Goal: Task Accomplishment & Management: Complete application form

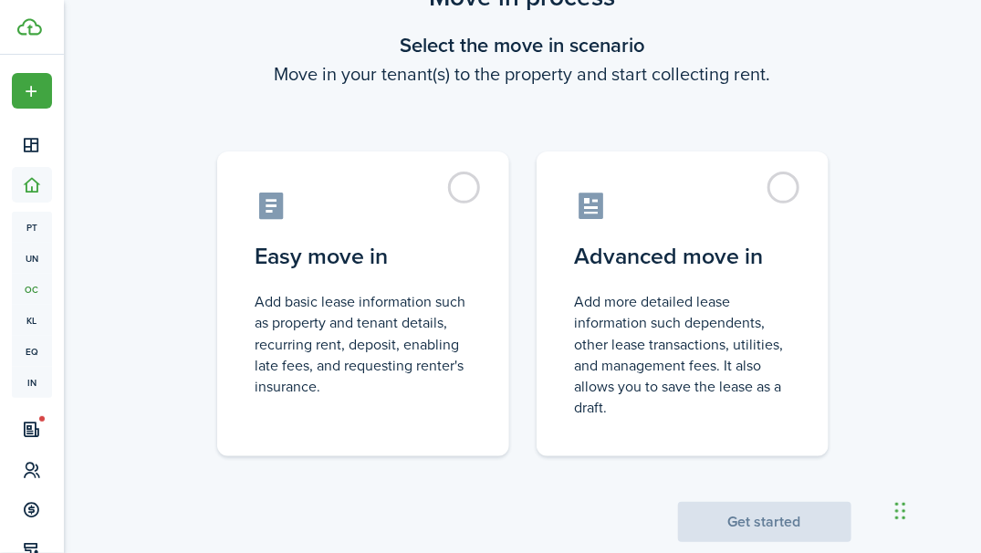
scroll to position [106, 0]
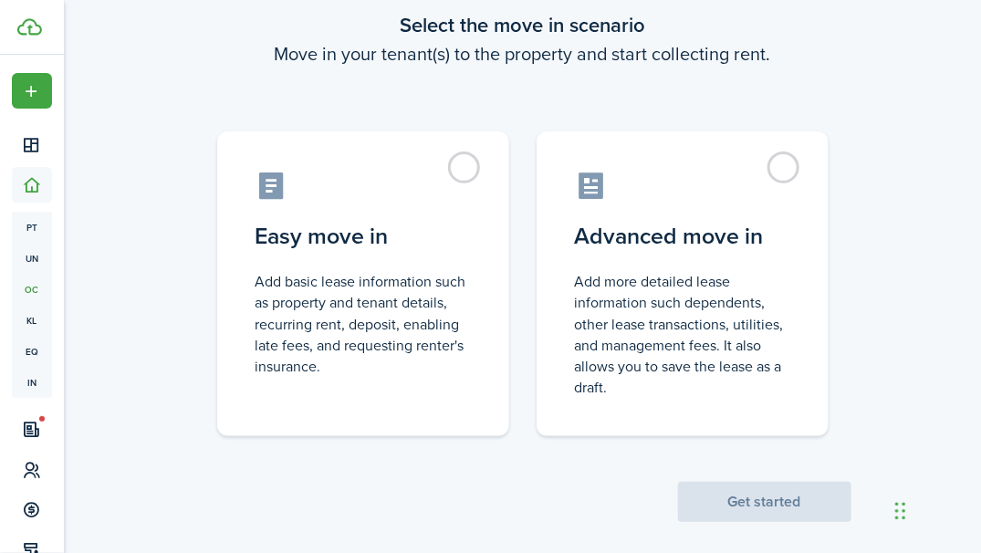
click at [457, 177] on label "Easy move in Add basic lease information such as property and tenant details, r…" at bounding box center [363, 283] width 292 height 305
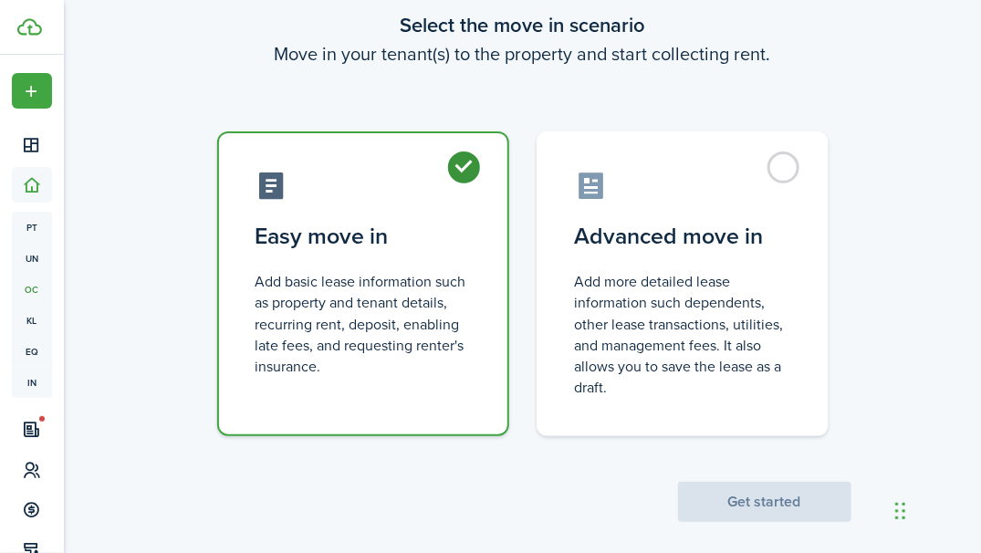
radio input "true"
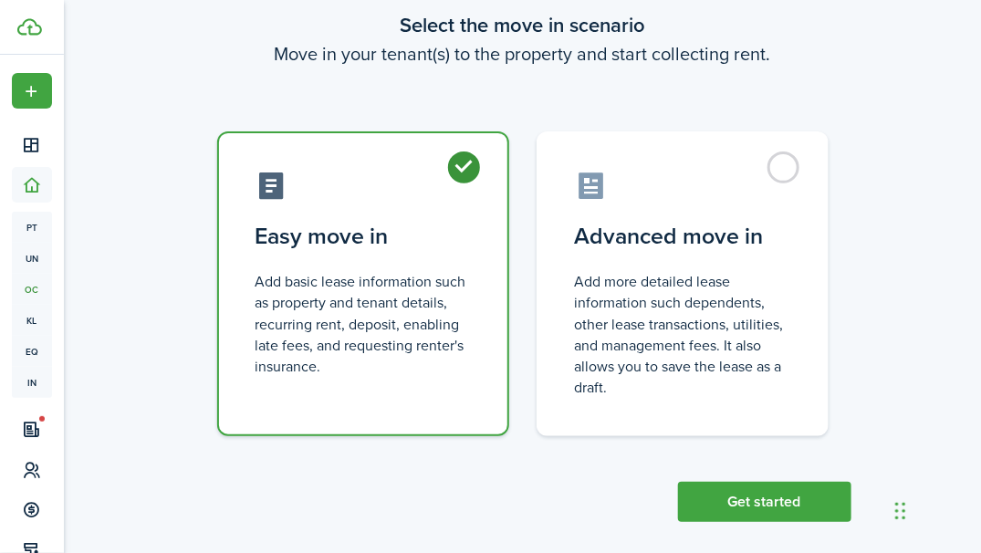
click at [747, 499] on button "Get started" at bounding box center [764, 502] width 173 height 40
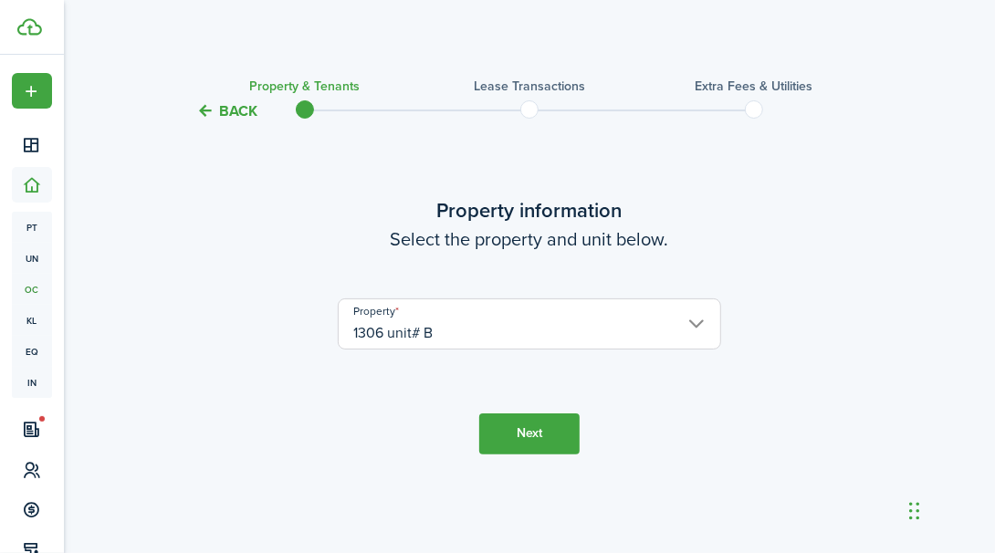
click at [685, 324] on input "1306 unit# B" at bounding box center [529, 324] width 383 height 51
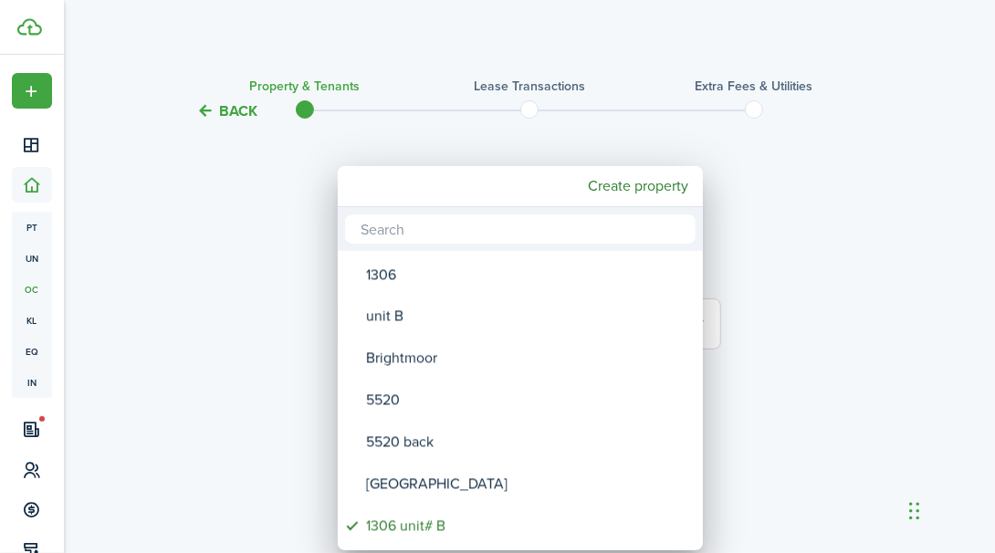
click at [917, 228] on div at bounding box center [497, 276] width 1287 height 845
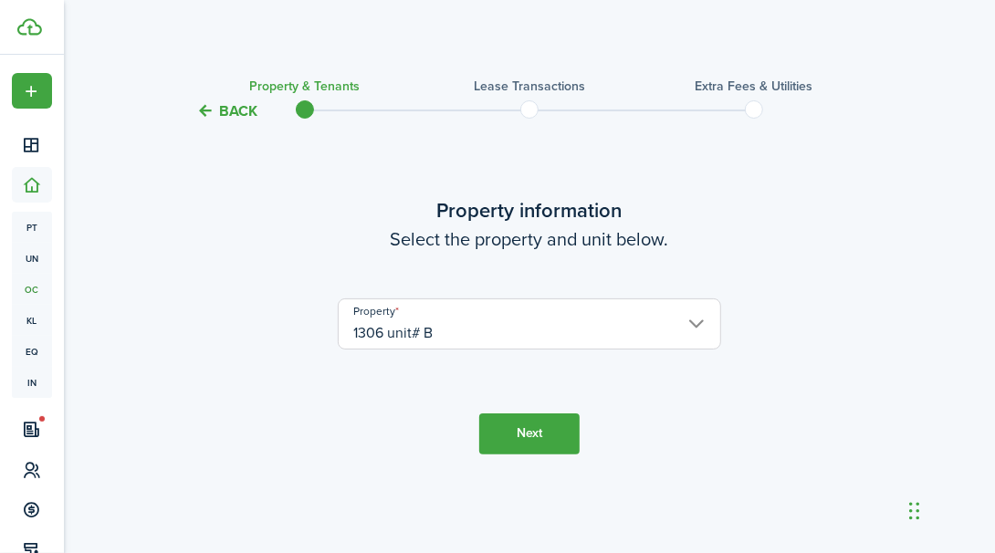
click at [535, 432] on button "Next" at bounding box center [529, 434] width 100 height 41
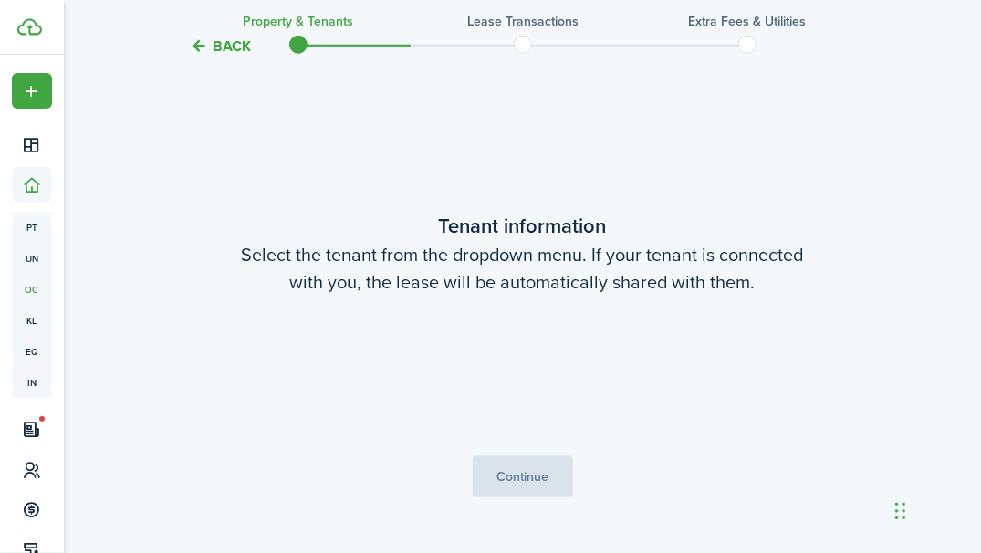
scroll to position [431, 0]
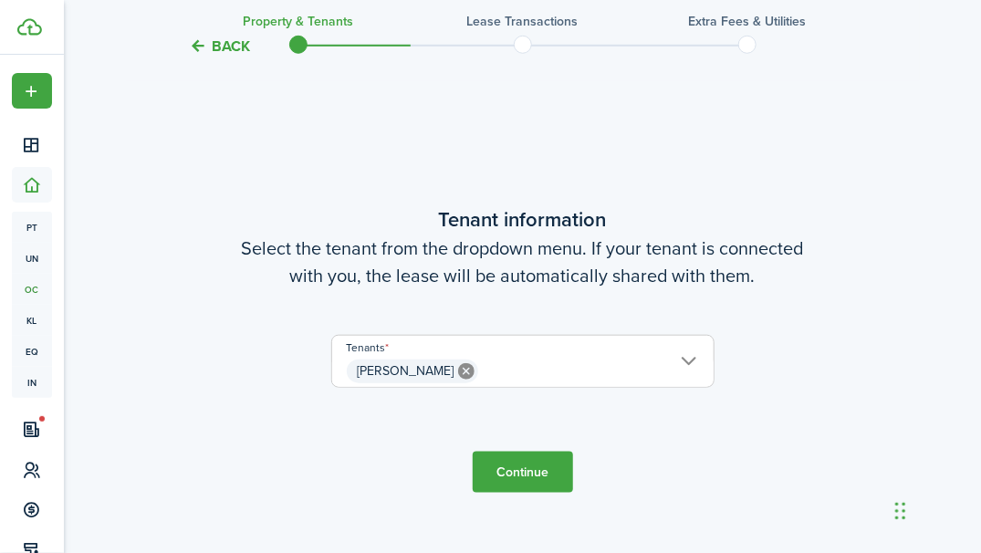
click at [529, 484] on button "Continue" at bounding box center [523, 472] width 100 height 41
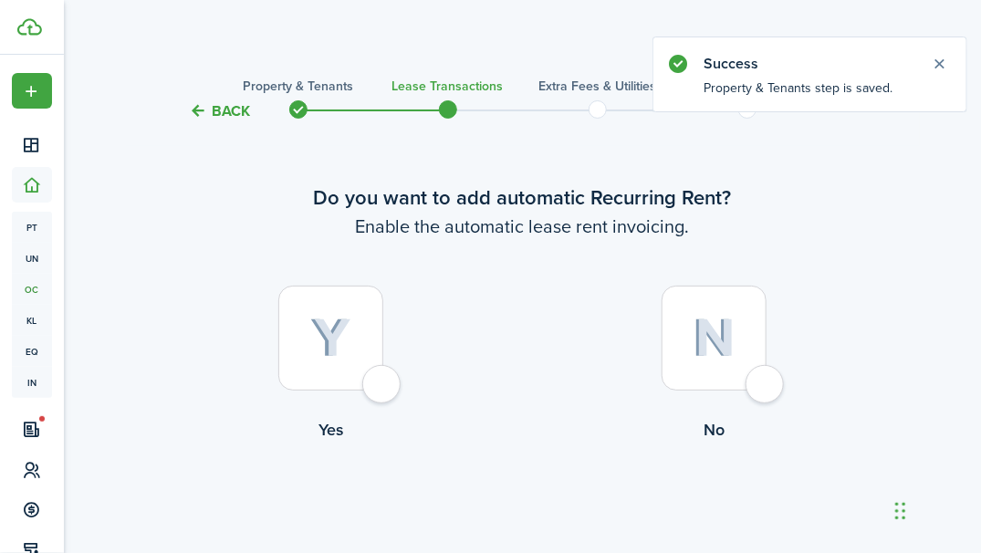
click at [212, 103] on button "Back" at bounding box center [220, 110] width 61 height 19
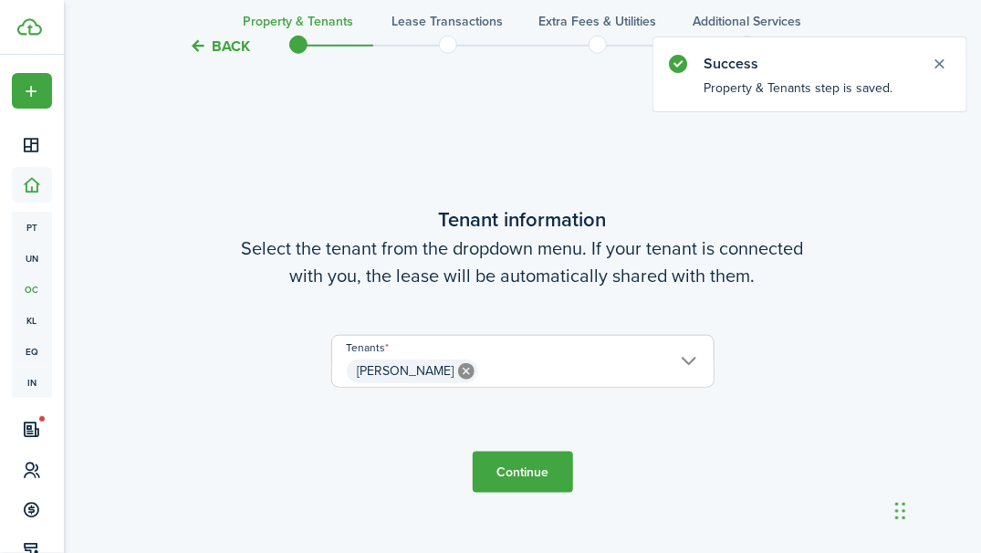
click at [230, 42] on button "Back" at bounding box center [220, 46] width 61 height 19
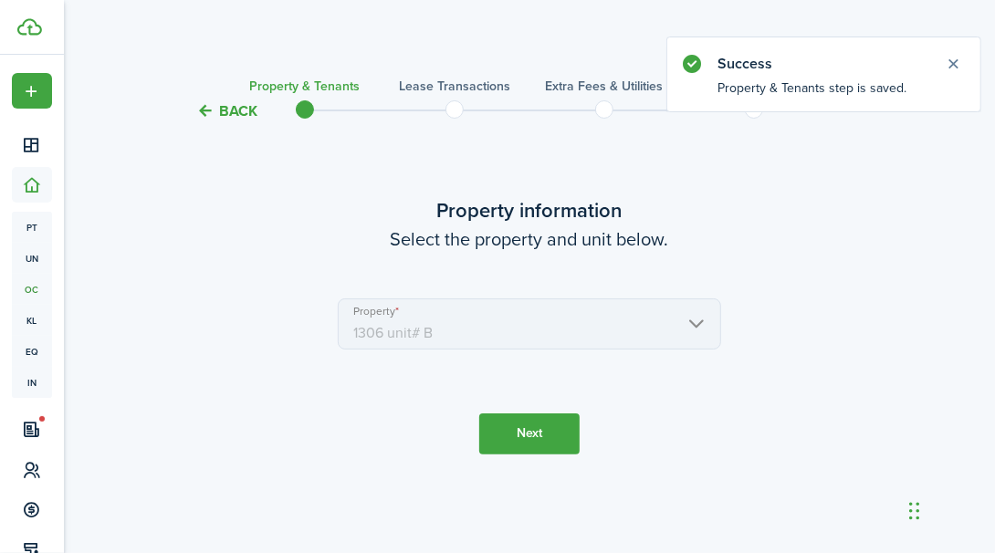
click at [207, 121] on button "Back" at bounding box center [226, 110] width 61 height 19
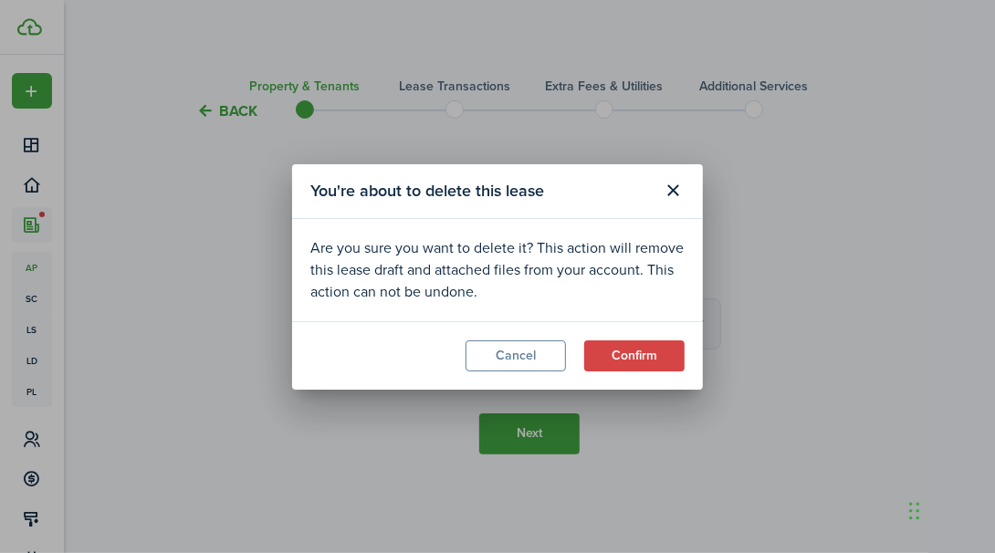
click at [652, 359] on button "Confirm" at bounding box center [634, 356] width 100 height 31
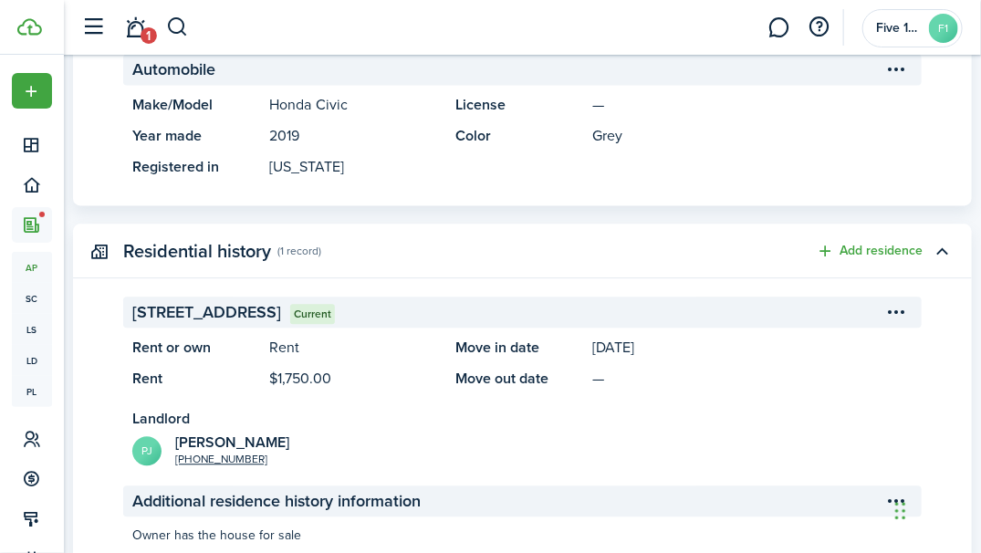
scroll to position [1216, 0]
click at [940, 262] on button "button" at bounding box center [943, 250] width 31 height 31
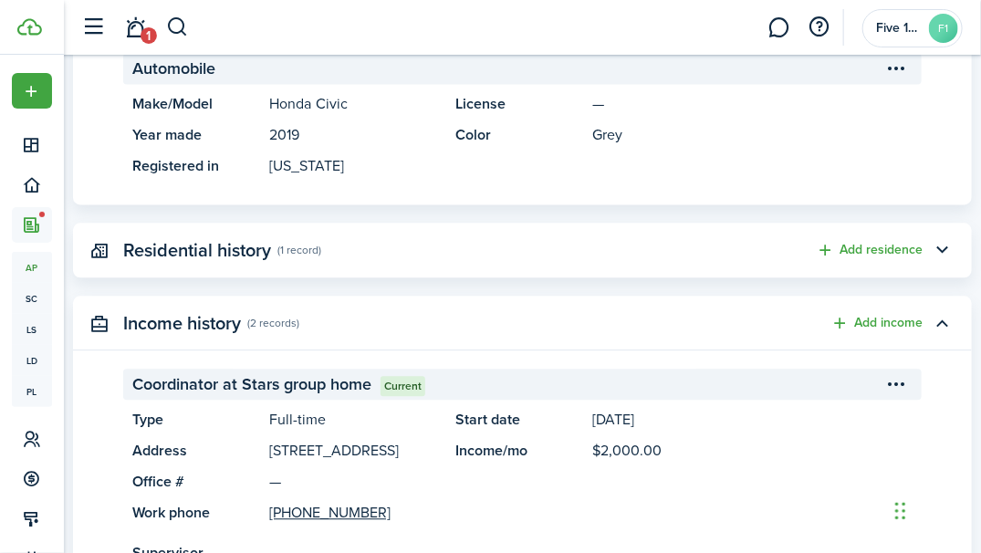
click at [943, 323] on button "button" at bounding box center [943, 323] width 31 height 31
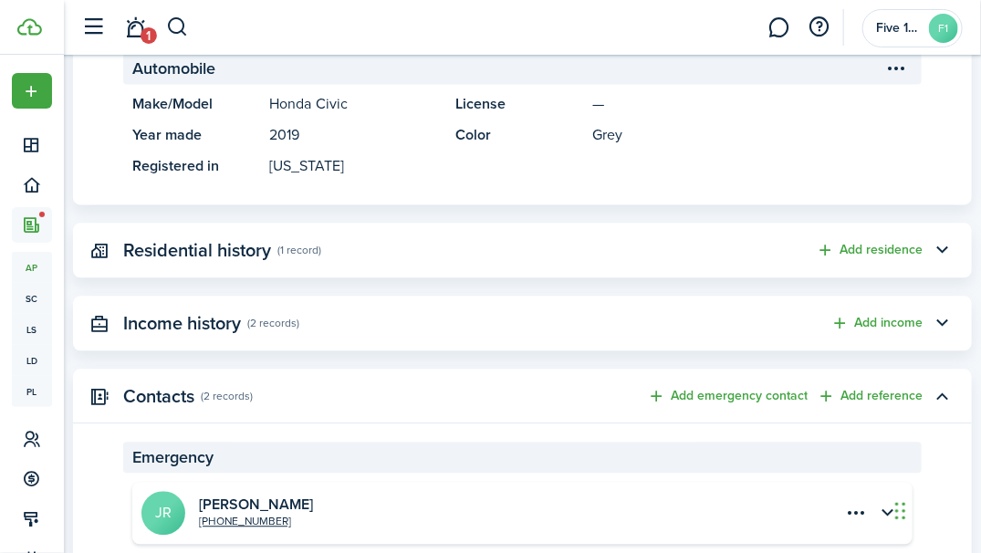
click at [953, 403] on button "button" at bounding box center [943, 396] width 31 height 31
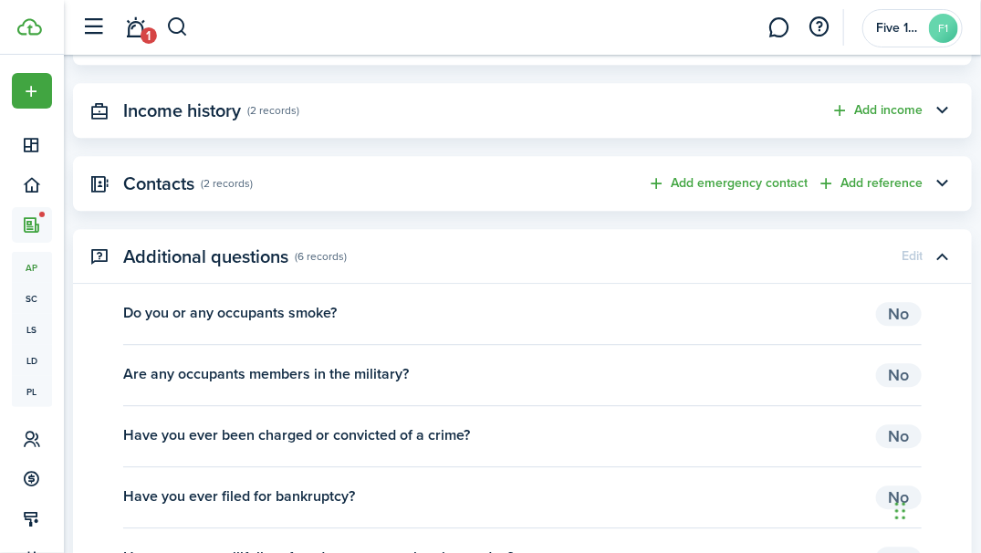
scroll to position [1430, 0]
click at [953, 252] on button "button" at bounding box center [943, 255] width 31 height 31
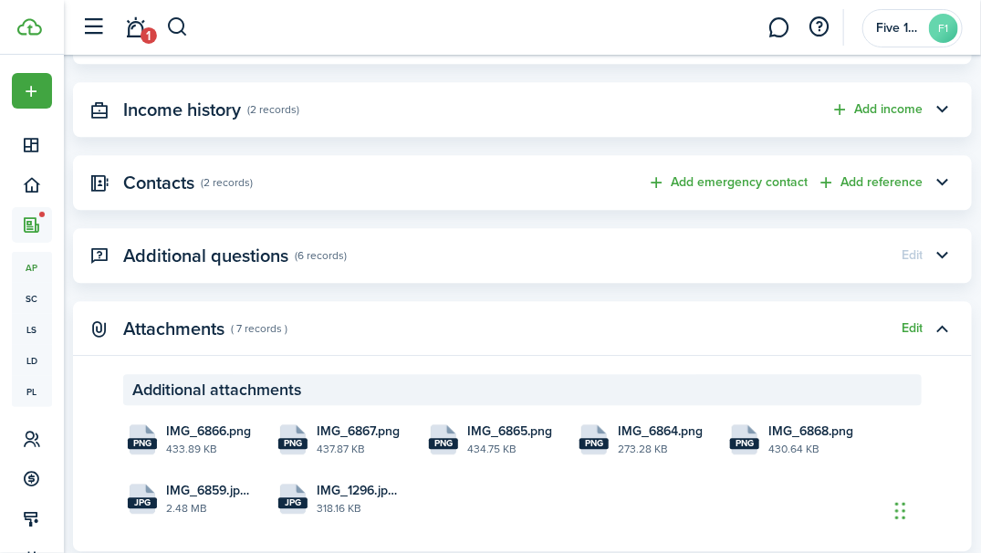
click at [954, 332] on button "button" at bounding box center [943, 328] width 31 height 31
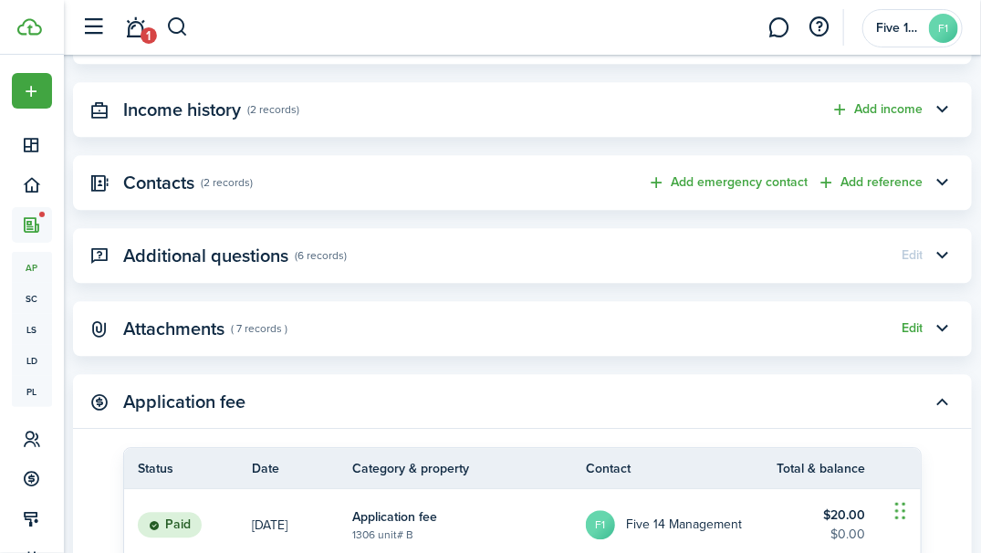
click at [949, 407] on button "button" at bounding box center [943, 401] width 31 height 31
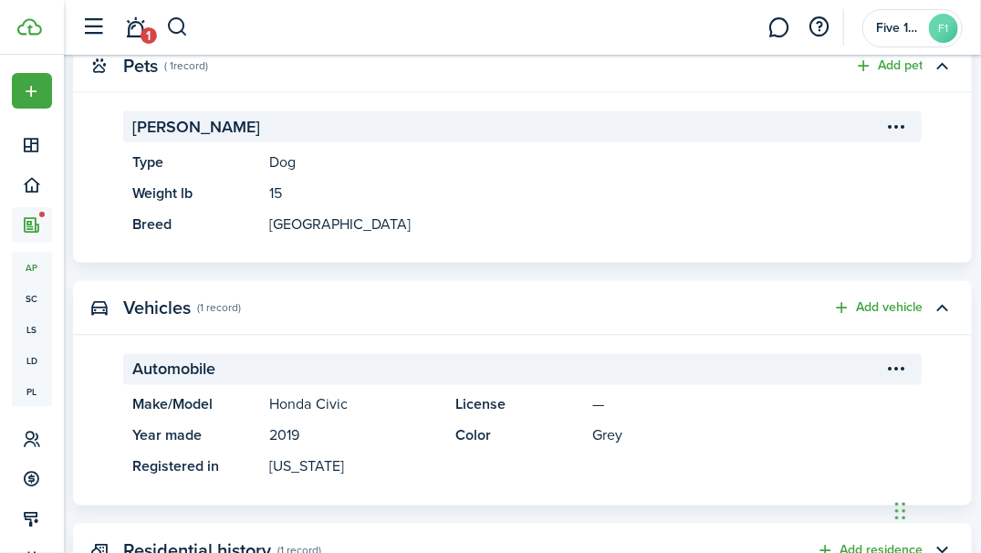
scroll to position [914, 0]
click at [133, 25] on link "1" at bounding box center [136, 28] width 35 height 47
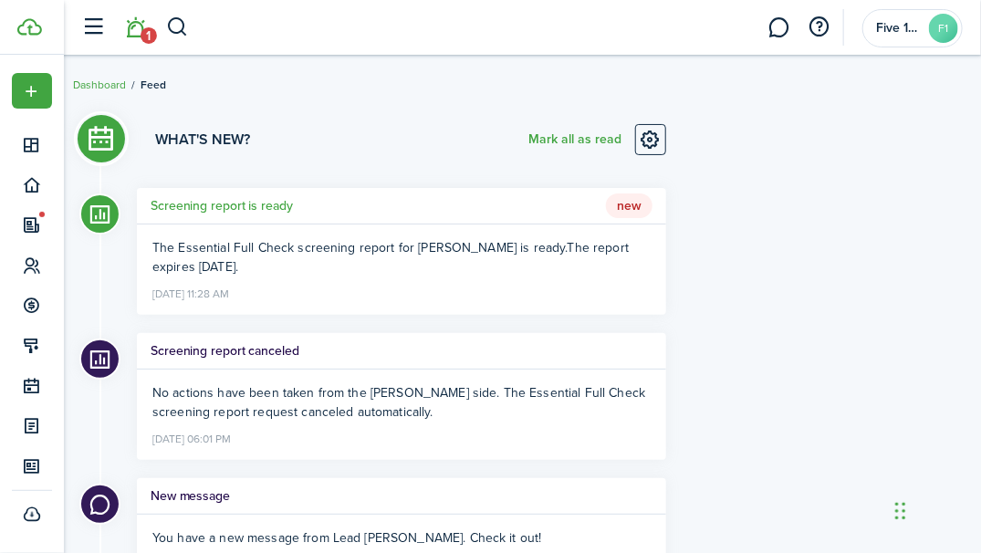
click at [633, 203] on span "New" at bounding box center [629, 207] width 47 height 26
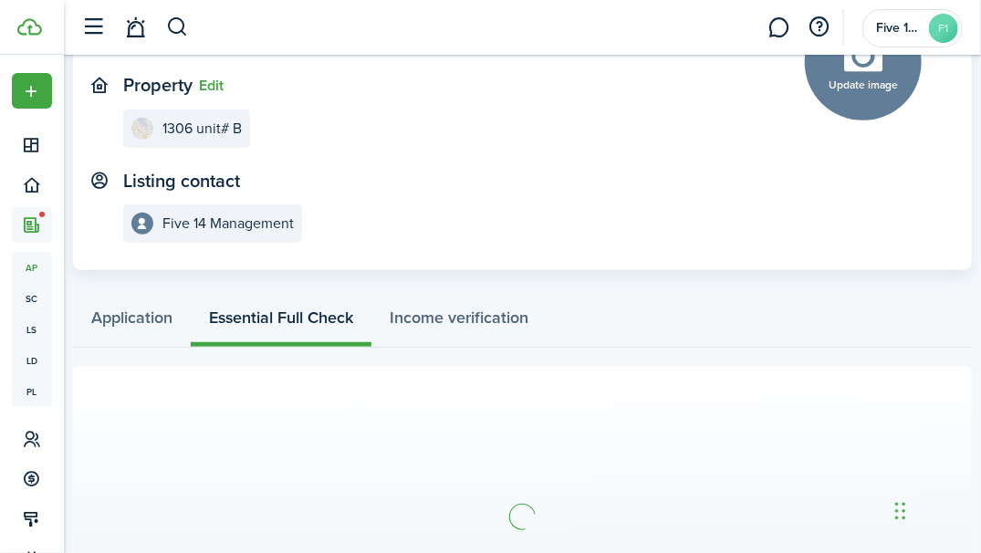
scroll to position [193, 0]
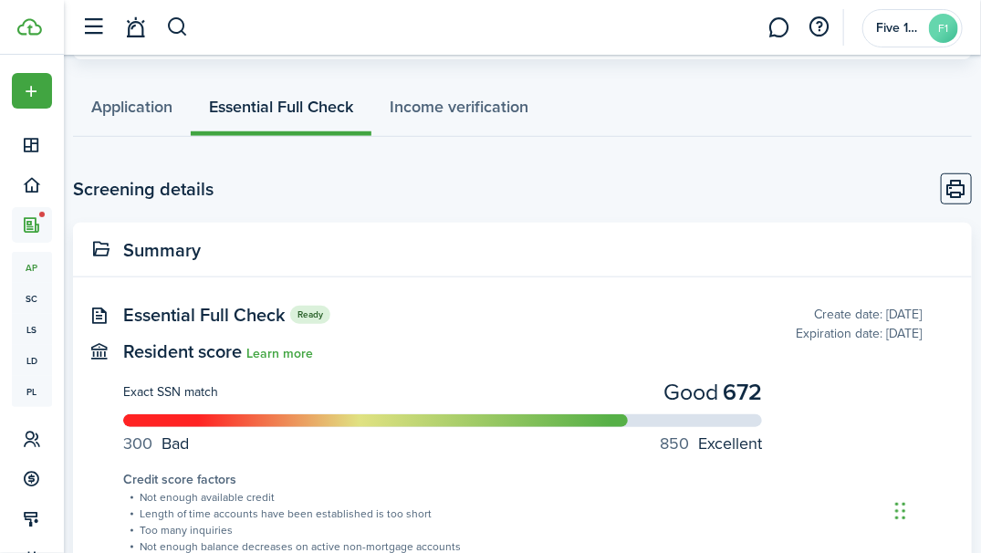
scroll to position [385, 0]
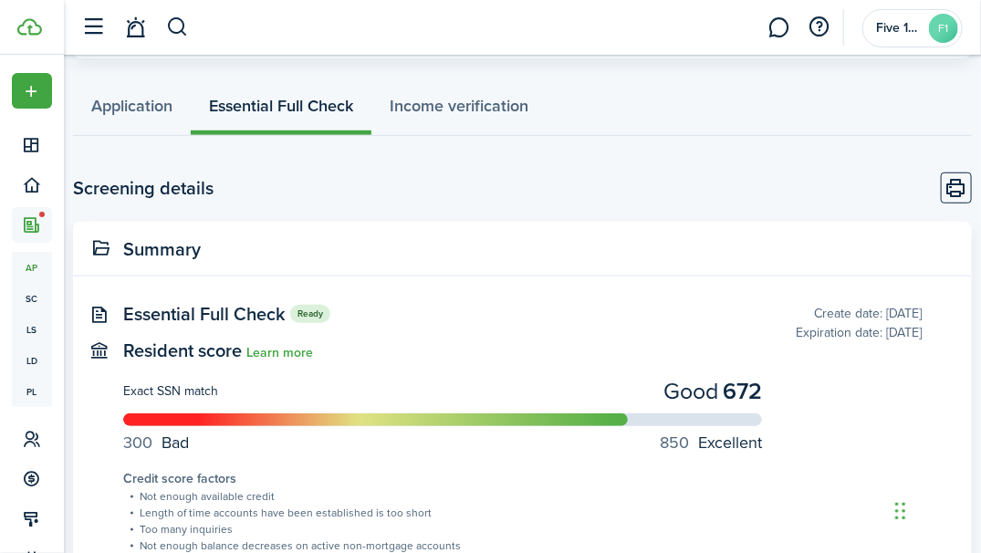
click at [954, 183] on button "Print" at bounding box center [956, 188] width 31 height 31
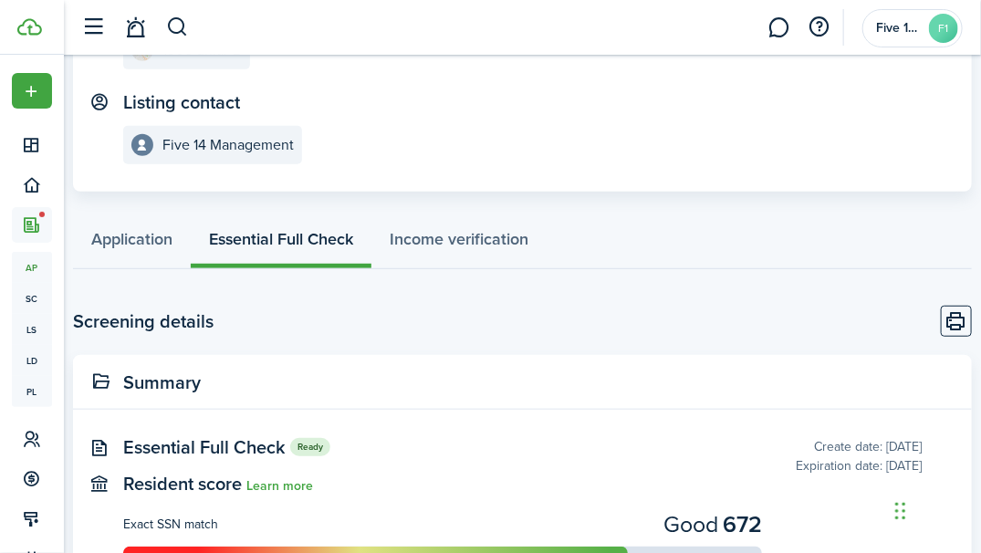
scroll to position [0, 0]
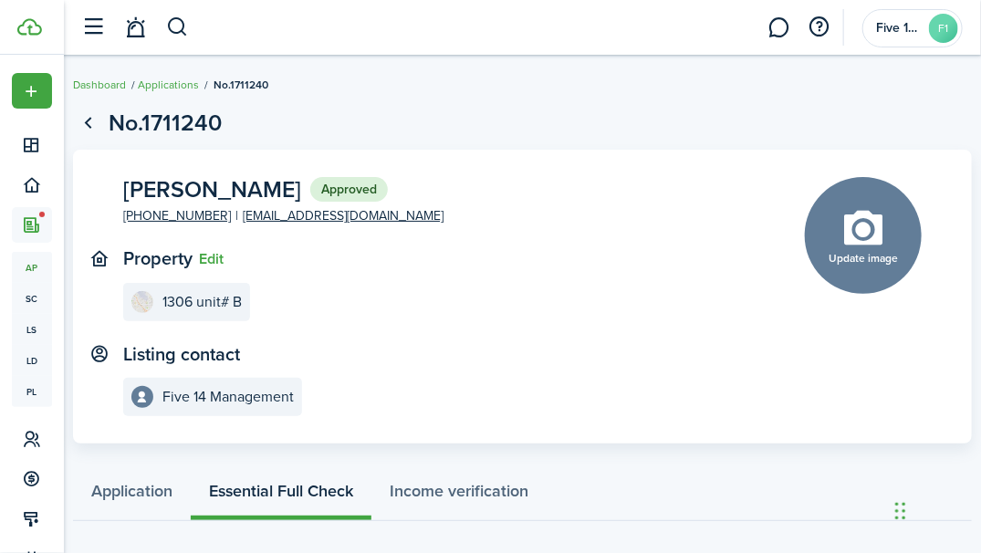
click at [89, 124] on link "Go back" at bounding box center [88, 123] width 31 height 31
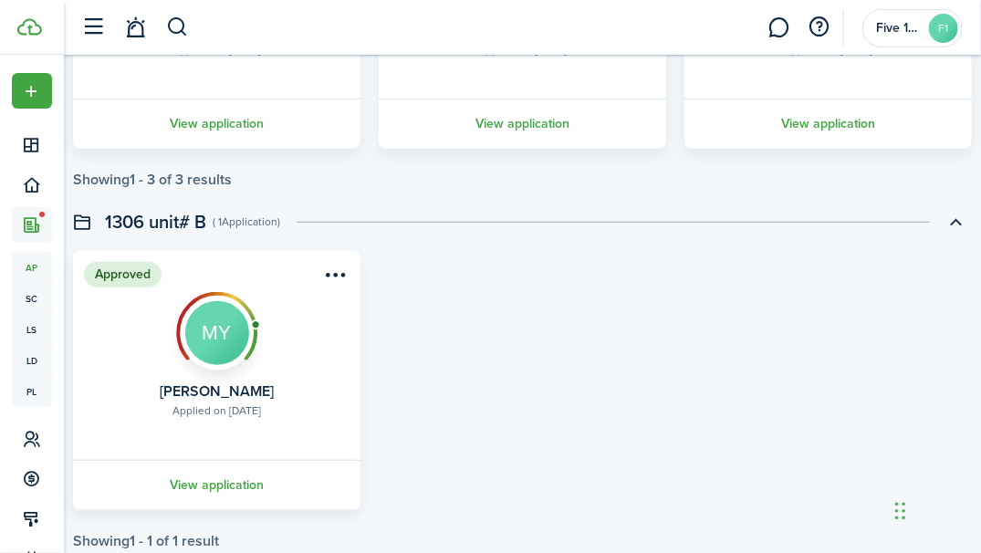
scroll to position [404, 0]
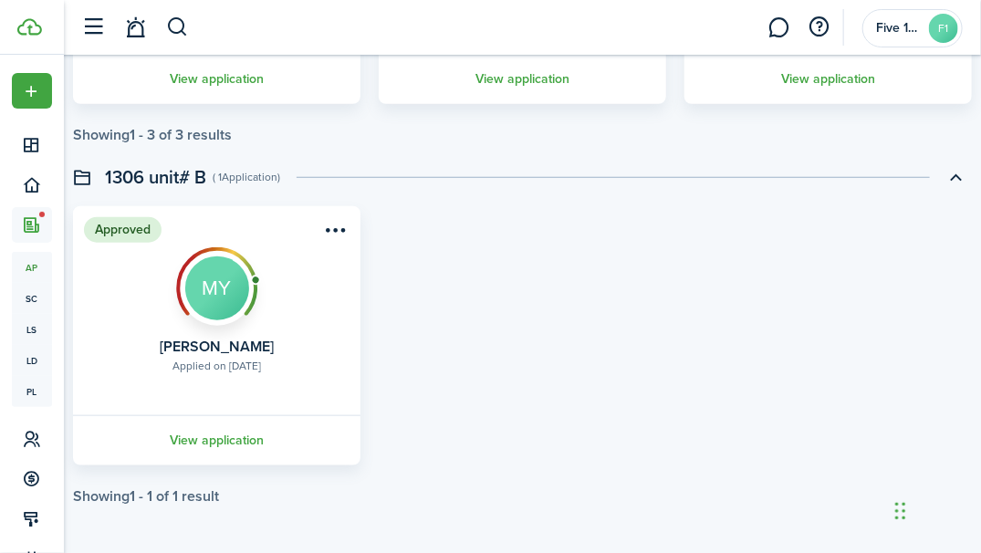
click at [345, 230] on menu-btn-icon "Open menu" at bounding box center [335, 230] width 31 height 31
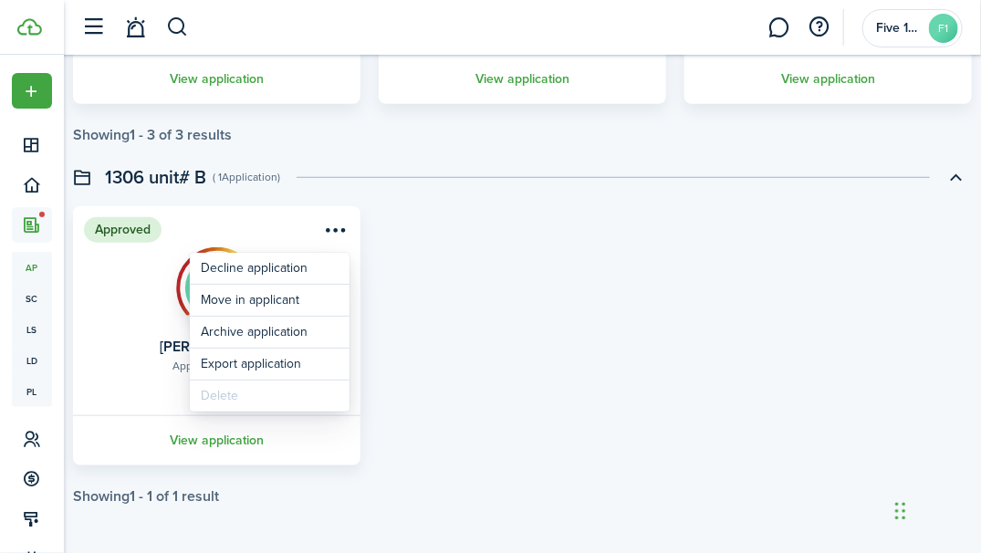
click at [450, 256] on div "Approved Applied on [DATE] [PERSON_NAME] MY View application" at bounding box center [523, 335] width 918 height 259
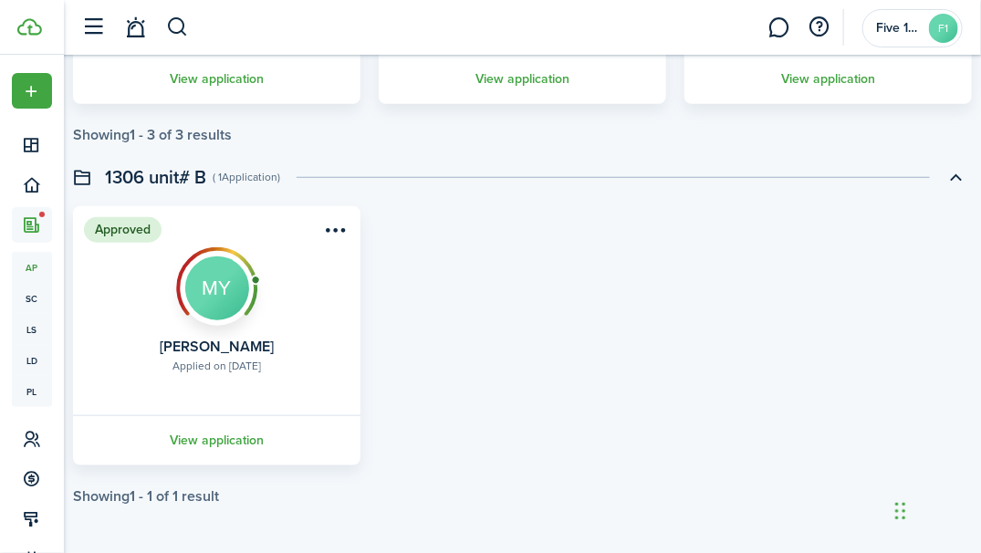
click at [225, 440] on link "View application" at bounding box center [216, 440] width 293 height 50
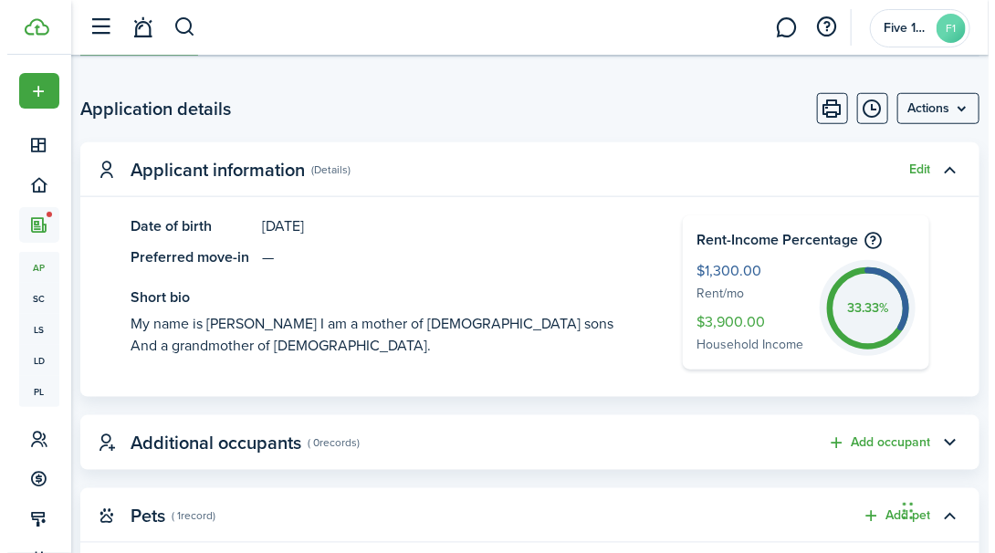
scroll to position [465, 0]
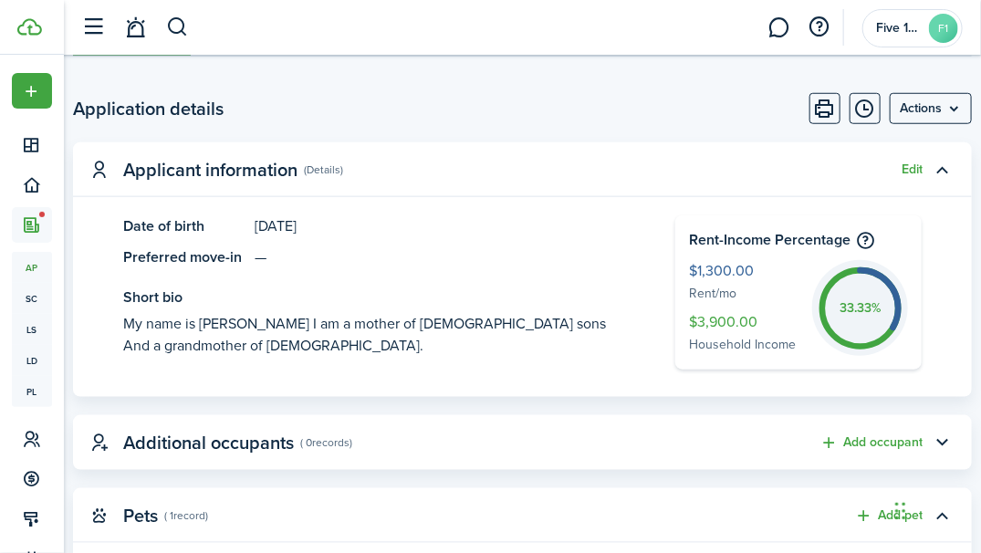
click at [950, 106] on menu-btn "Actions" at bounding box center [931, 108] width 82 height 31
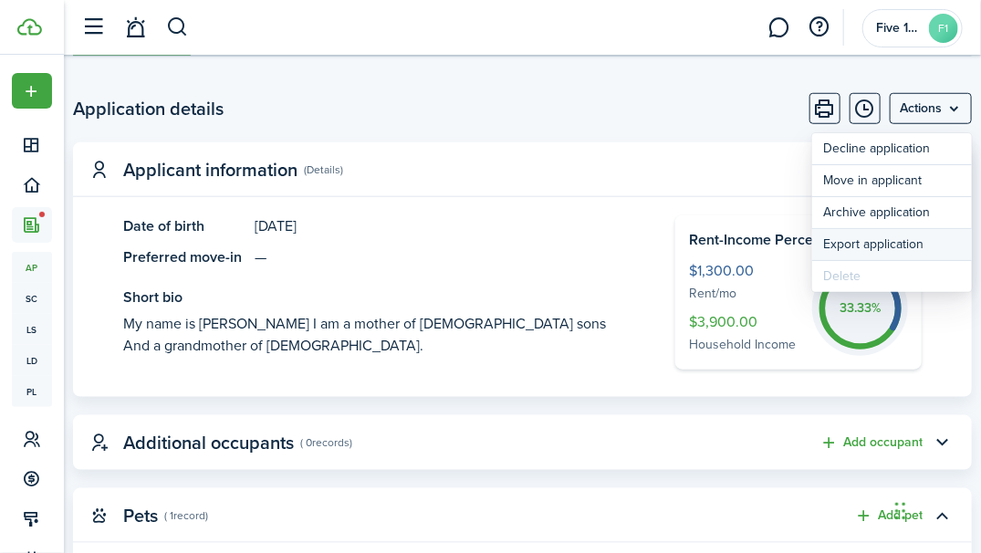
click at [870, 242] on button "Export application" at bounding box center [893, 245] width 160 height 32
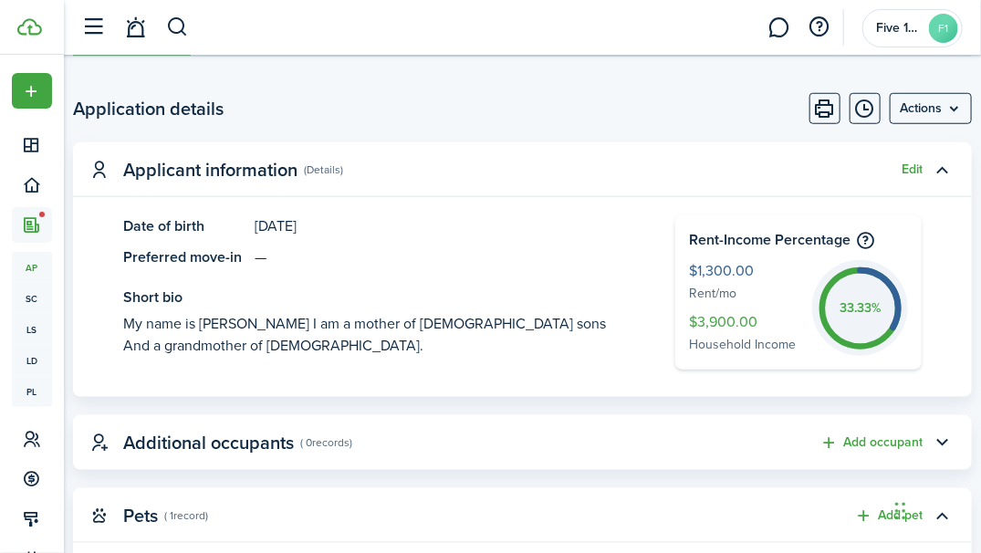
click at [453, 106] on page-view-body-header "Application details Actions" at bounding box center [522, 108] width 899 height 31
click at [915, 175] on button "Edit" at bounding box center [912, 170] width 21 height 15
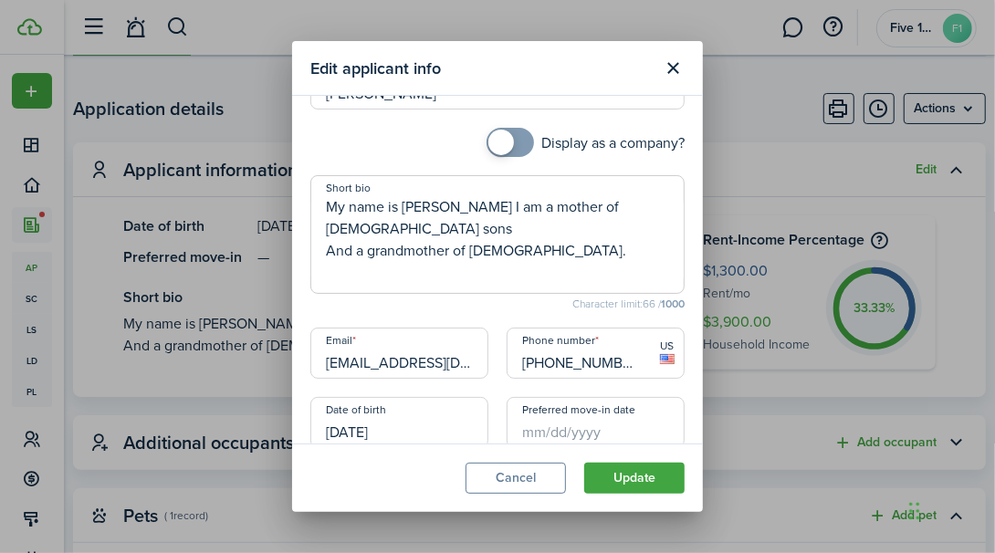
scroll to position [236, 0]
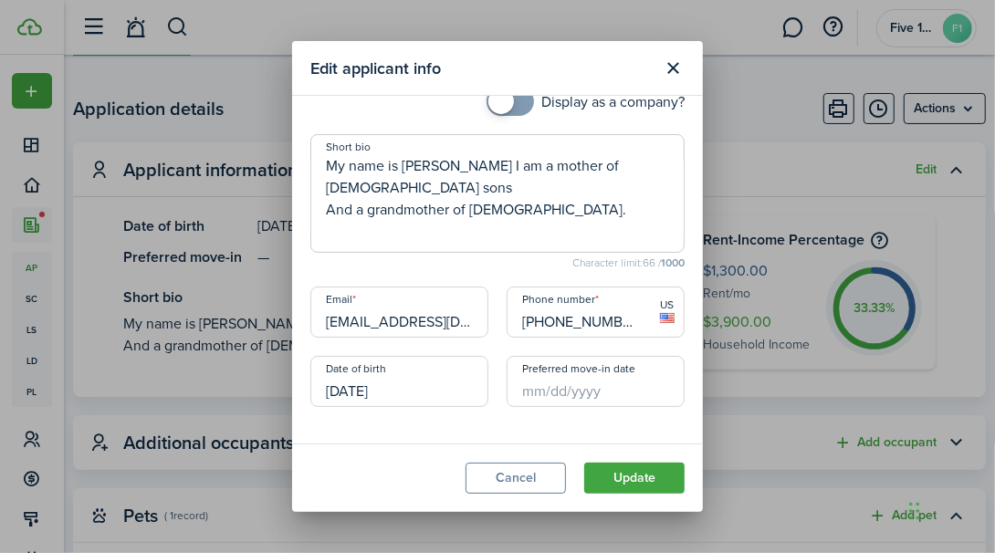
click at [597, 397] on input "Preferred move-in date" at bounding box center [596, 381] width 178 height 51
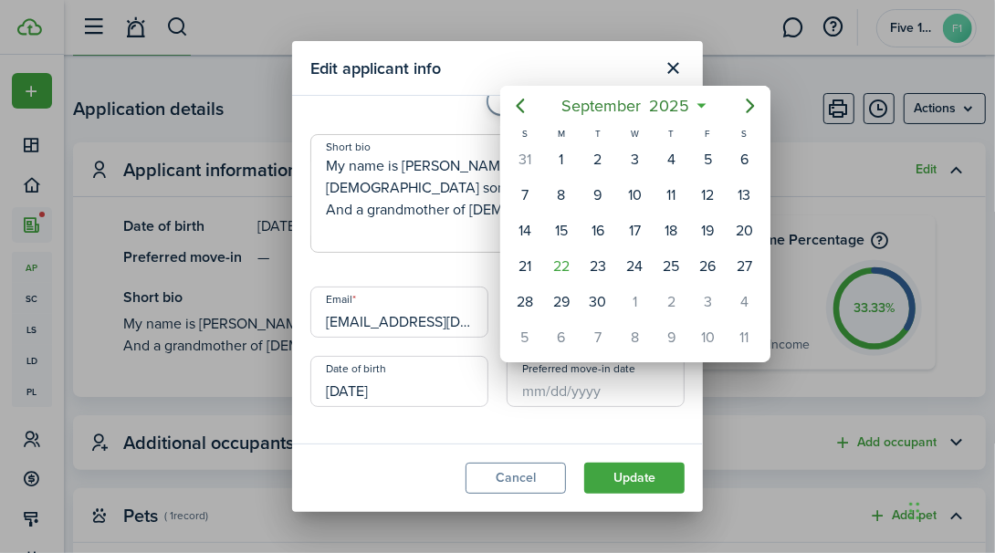
click at [636, 298] on div "1" at bounding box center [634, 302] width 27 height 27
type input "[DATE]"
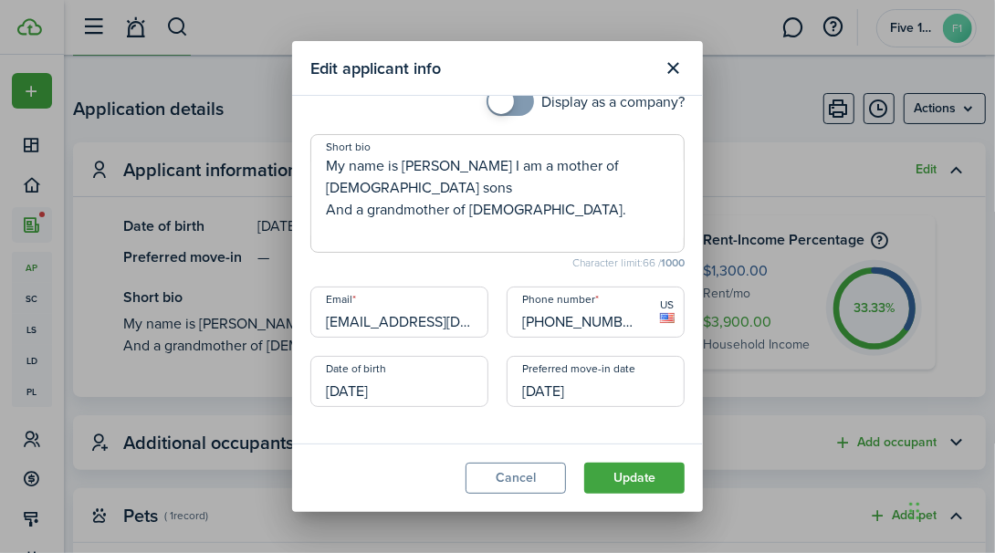
scroll to position [0, 0]
click at [646, 477] on button "Update" at bounding box center [634, 478] width 100 height 31
click at [631, 482] on button "Update" at bounding box center [634, 478] width 100 height 31
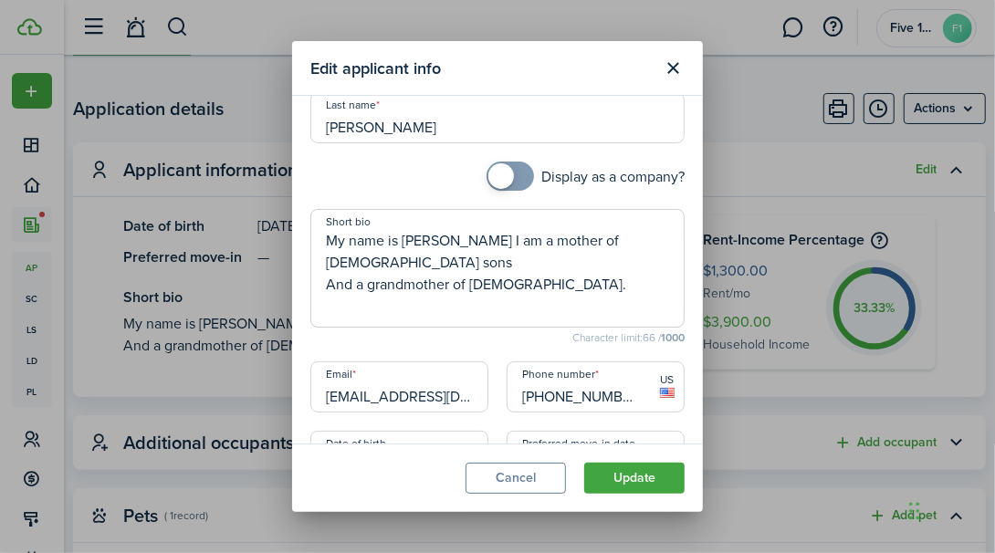
scroll to position [236, 0]
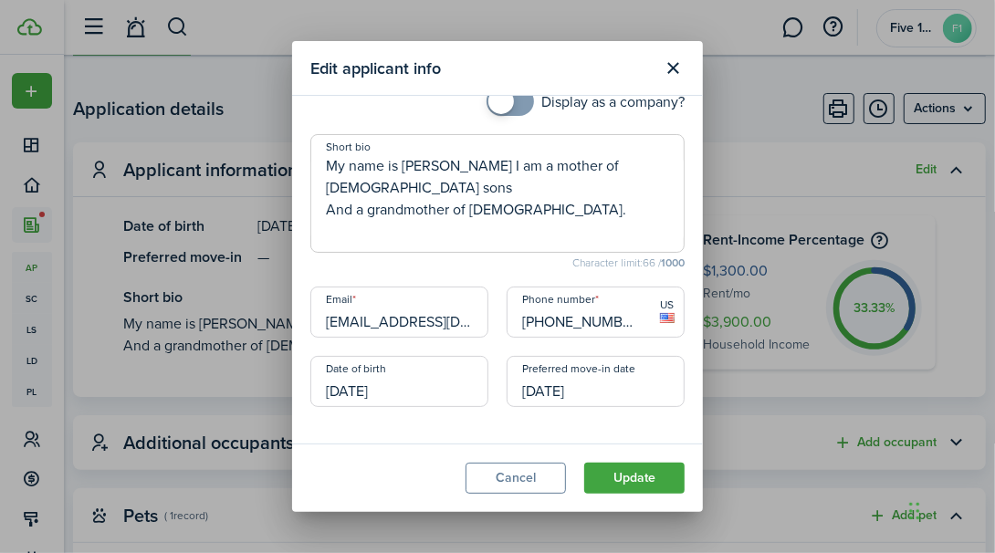
click at [635, 475] on button "Update" at bounding box center [634, 478] width 100 height 31
click at [668, 63] on button "Close modal" at bounding box center [673, 68] width 31 height 31
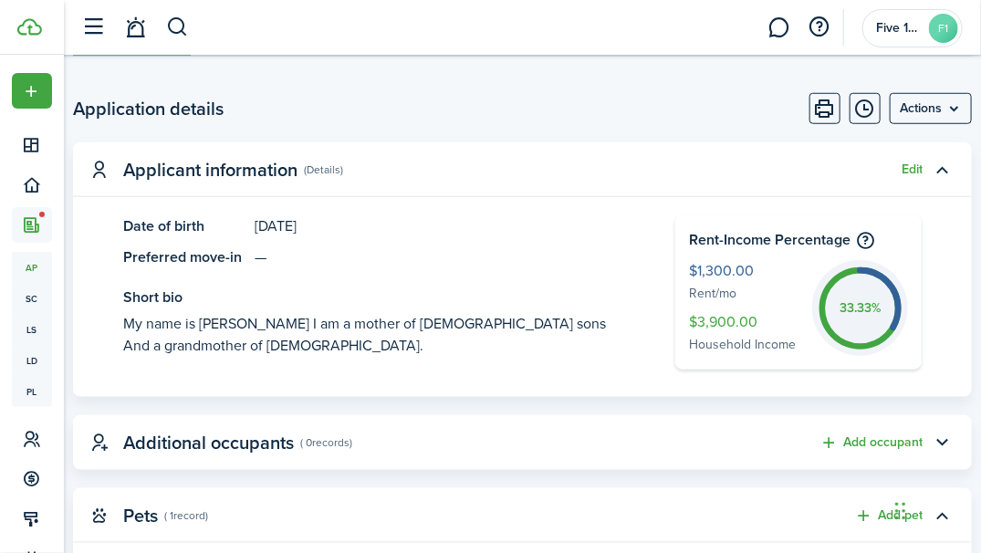
click at [918, 169] on button "Edit" at bounding box center [912, 170] width 21 height 15
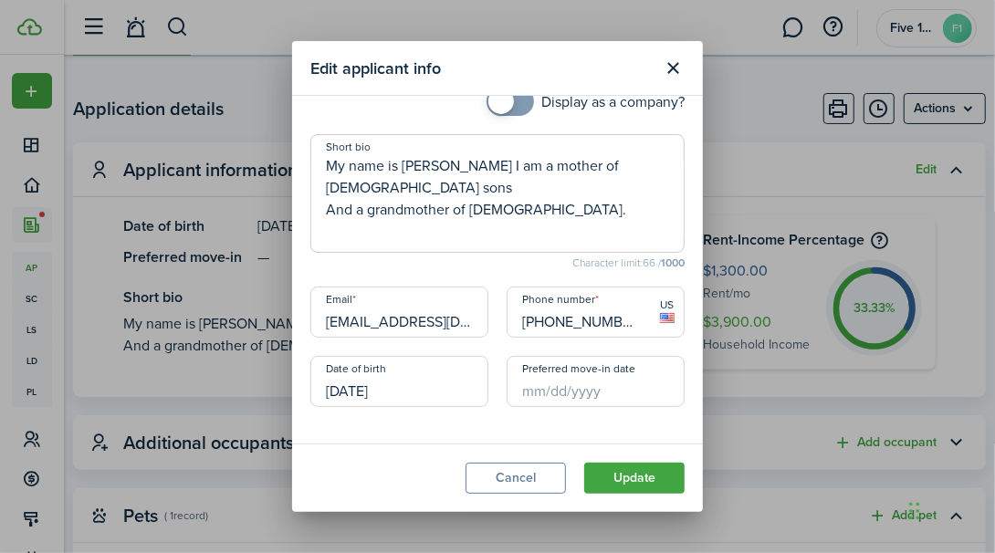
click at [589, 390] on input "Preferred move-in date" at bounding box center [596, 381] width 178 height 51
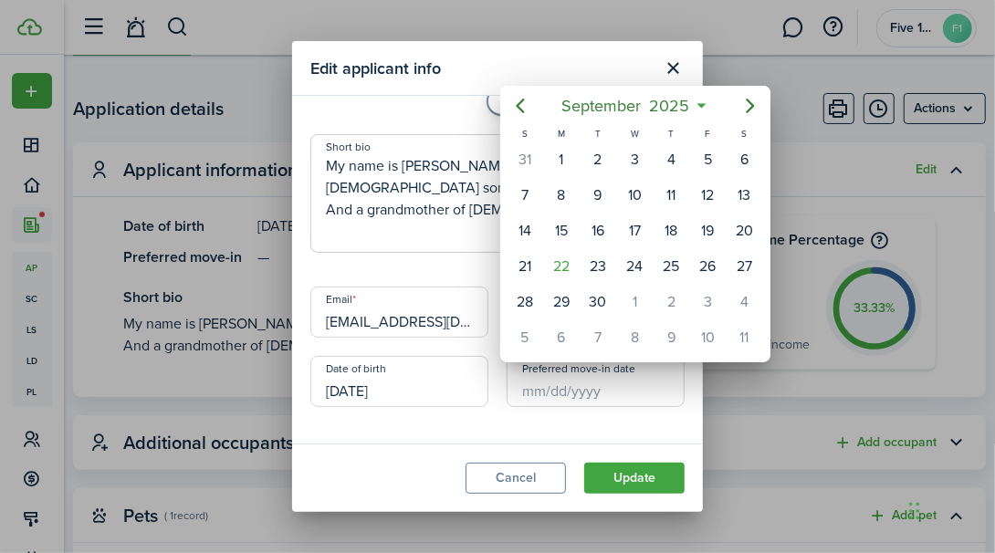
click at [642, 301] on div "1" at bounding box center [634, 302] width 27 height 27
type input "[DATE]"
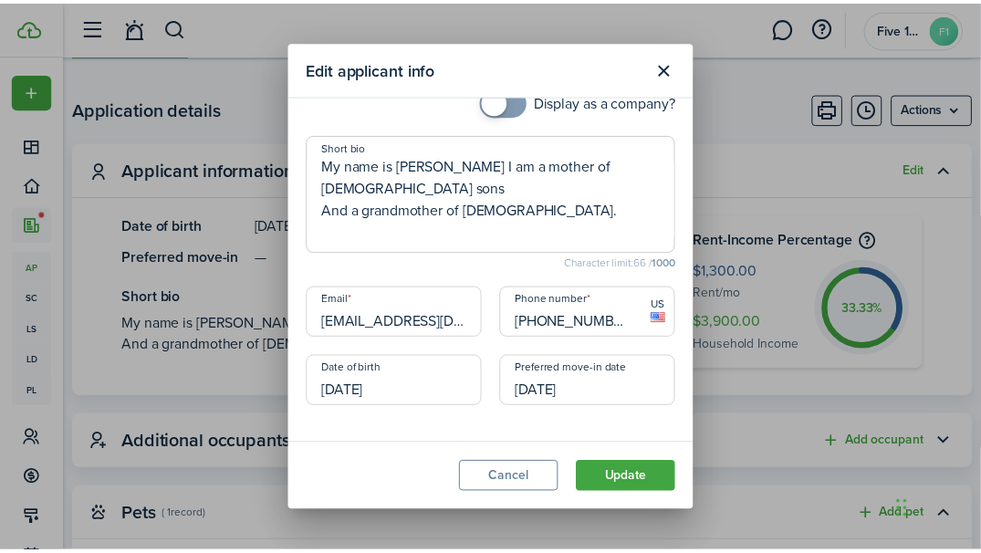
scroll to position [0, 0]
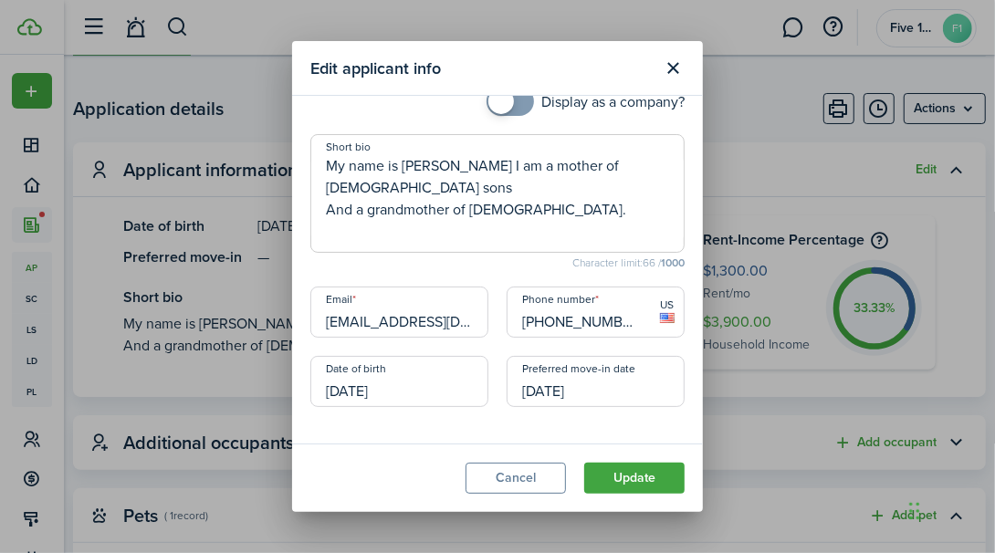
click at [675, 70] on button "Close modal" at bounding box center [673, 68] width 31 height 31
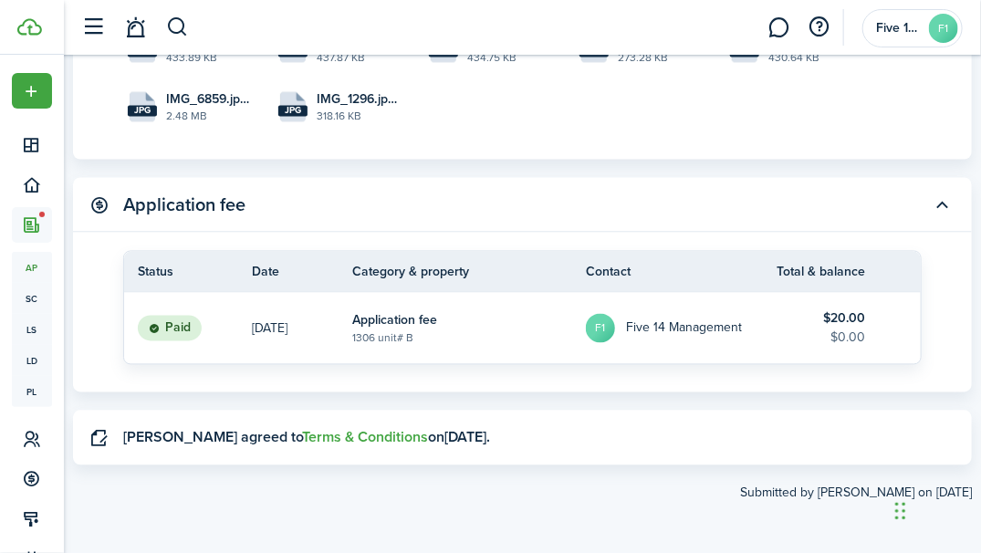
scroll to position [3360, 0]
click at [34, 276] on span "ap" at bounding box center [32, 267] width 40 height 31
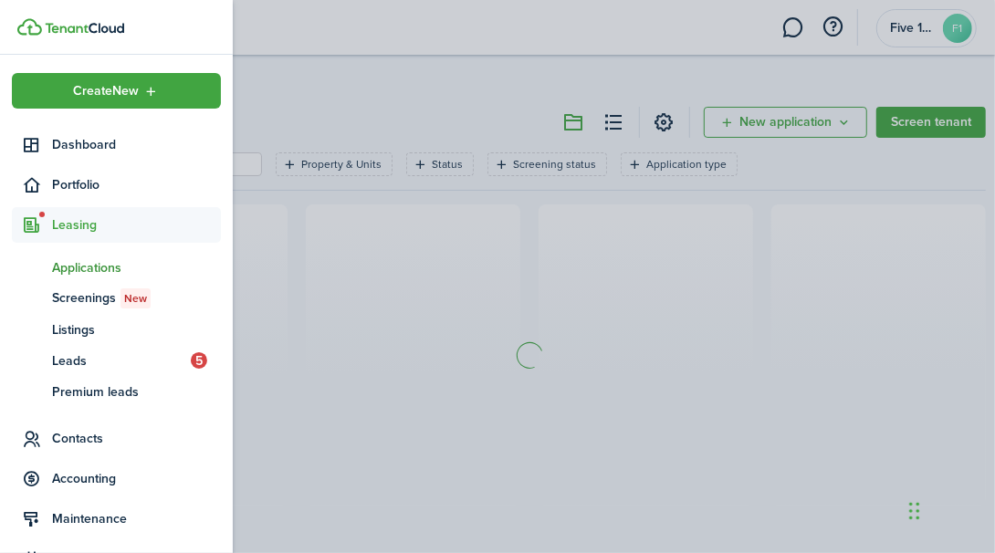
click at [102, 366] on span "Leads" at bounding box center [121, 361] width 139 height 19
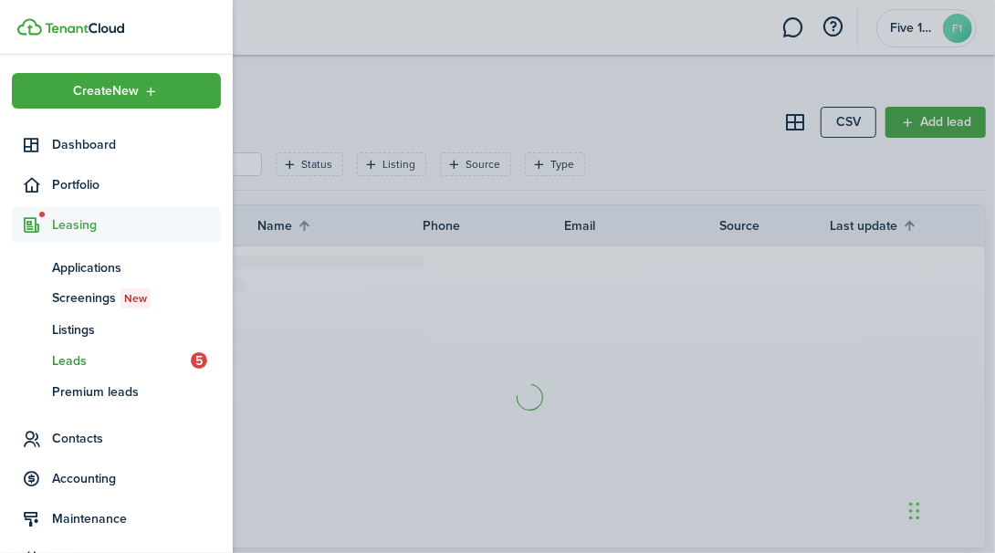
click at [70, 366] on span "Leads" at bounding box center [121, 361] width 139 height 19
